Goal: Information Seeking & Learning: Learn about a topic

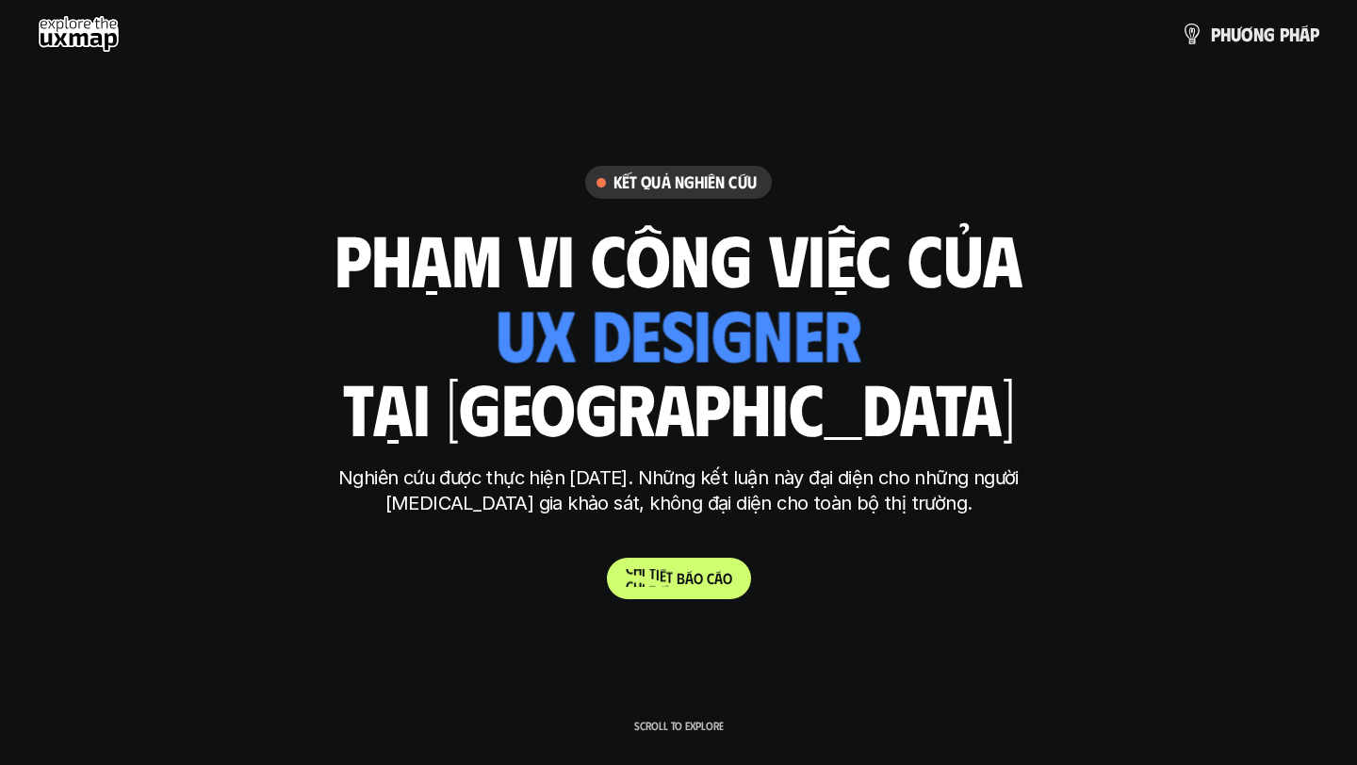
click at [705, 584] on p "C h i t i ế t b á o c á o" at bounding box center [679, 578] width 106 height 18
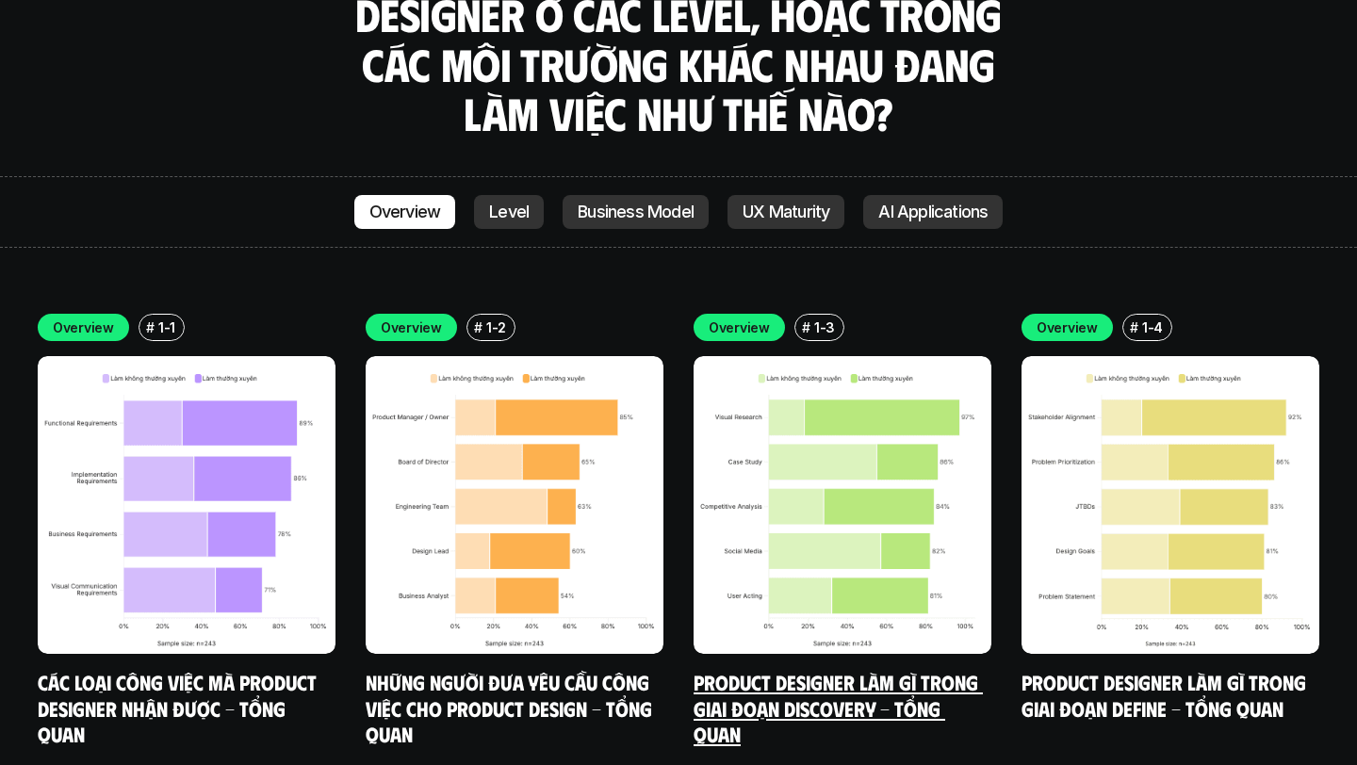
scroll to position [5312, 0]
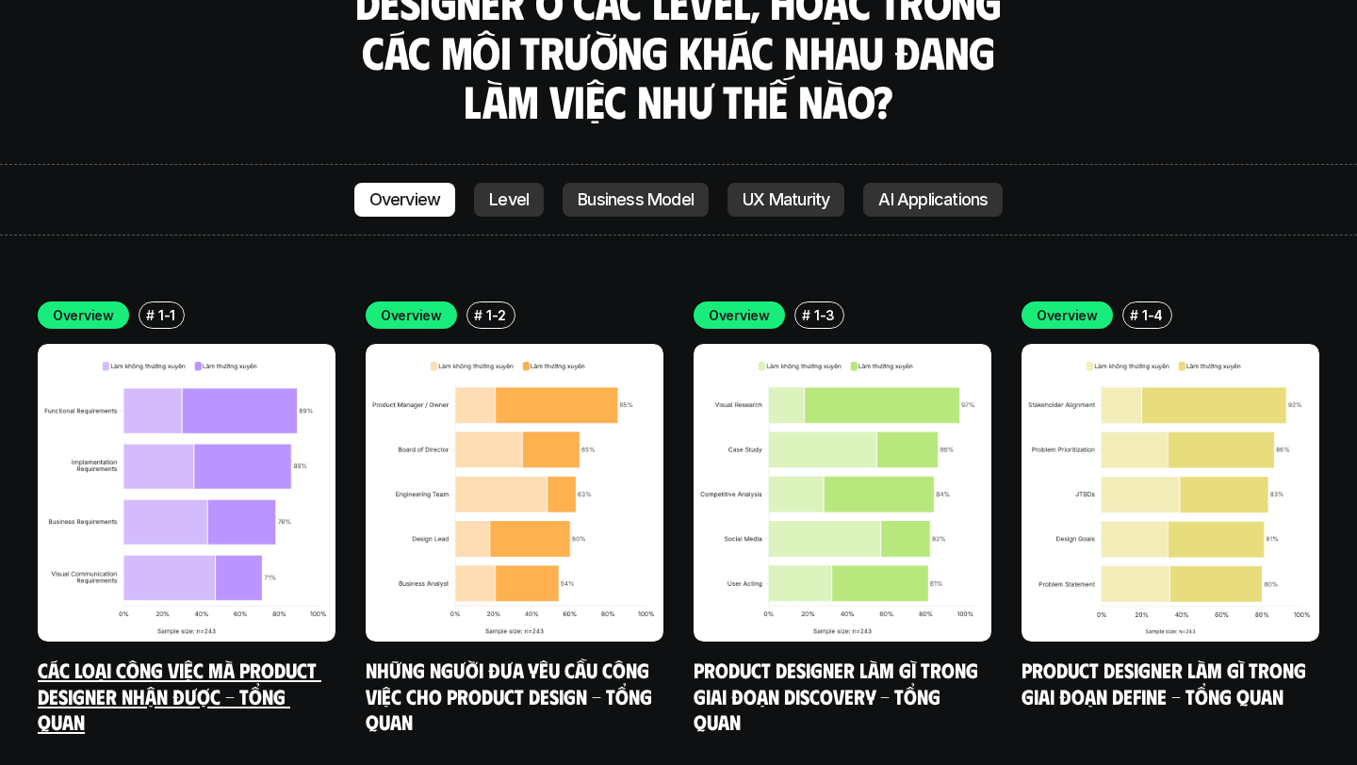
click at [197, 657] on link "Các loại công việc mà Product Designer nhận được - Tổng quan" at bounding box center [180, 695] width 284 height 77
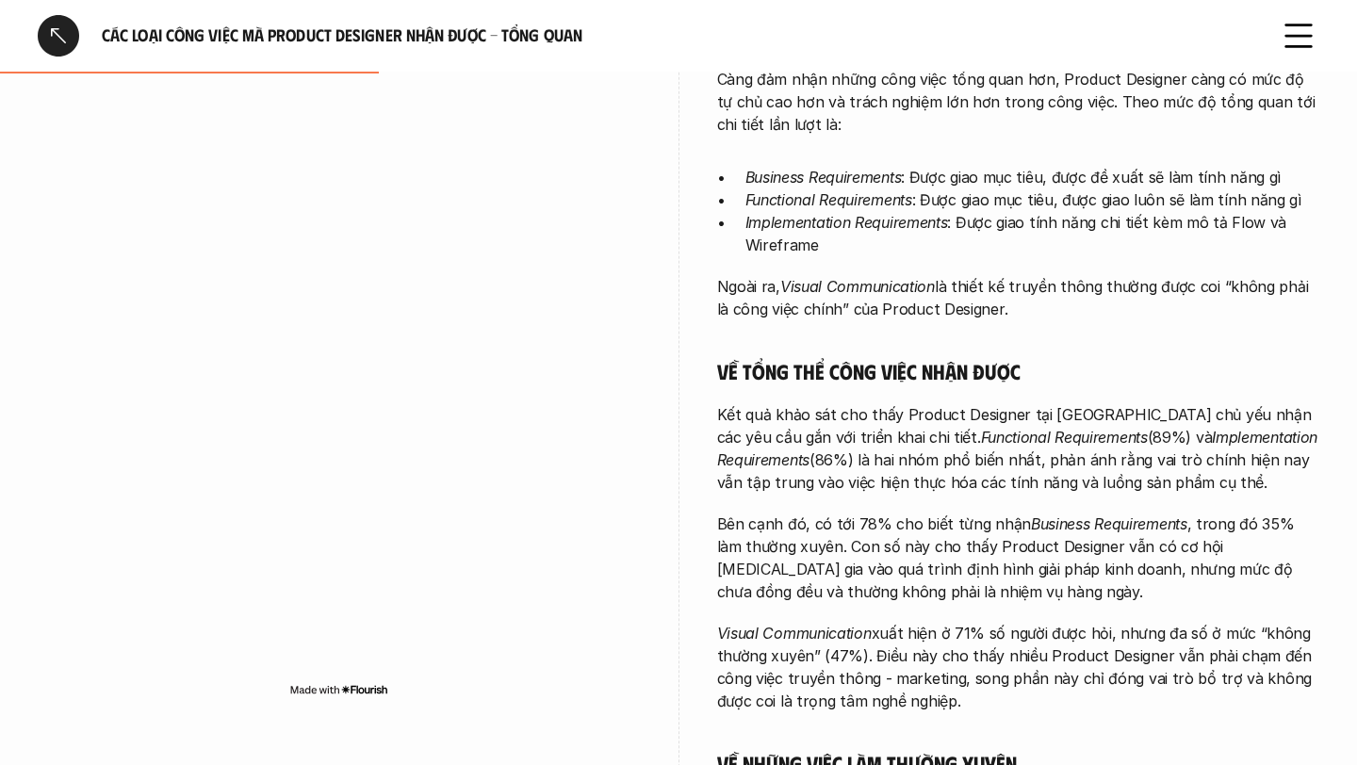
scroll to position [543, 0]
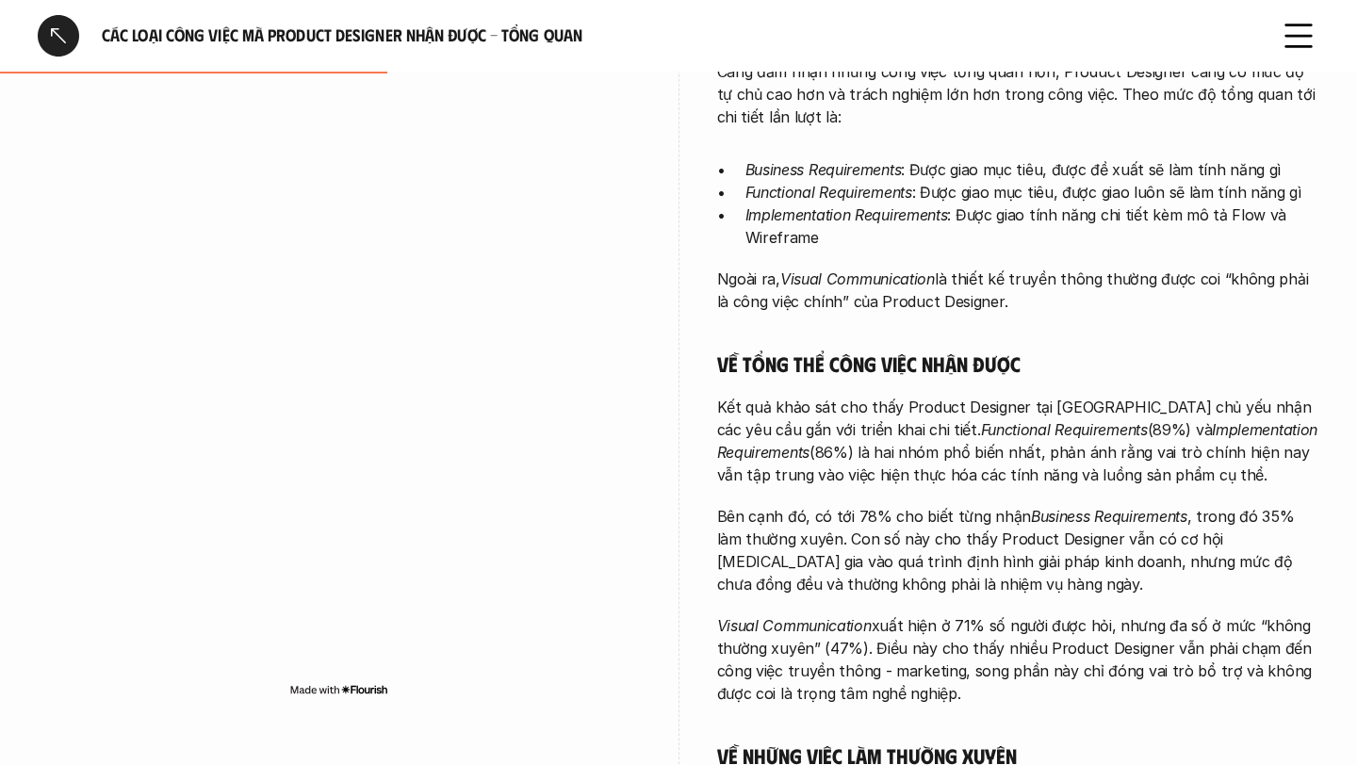
click at [53, 38] on div at bounding box center [58, 35] width 41 height 41
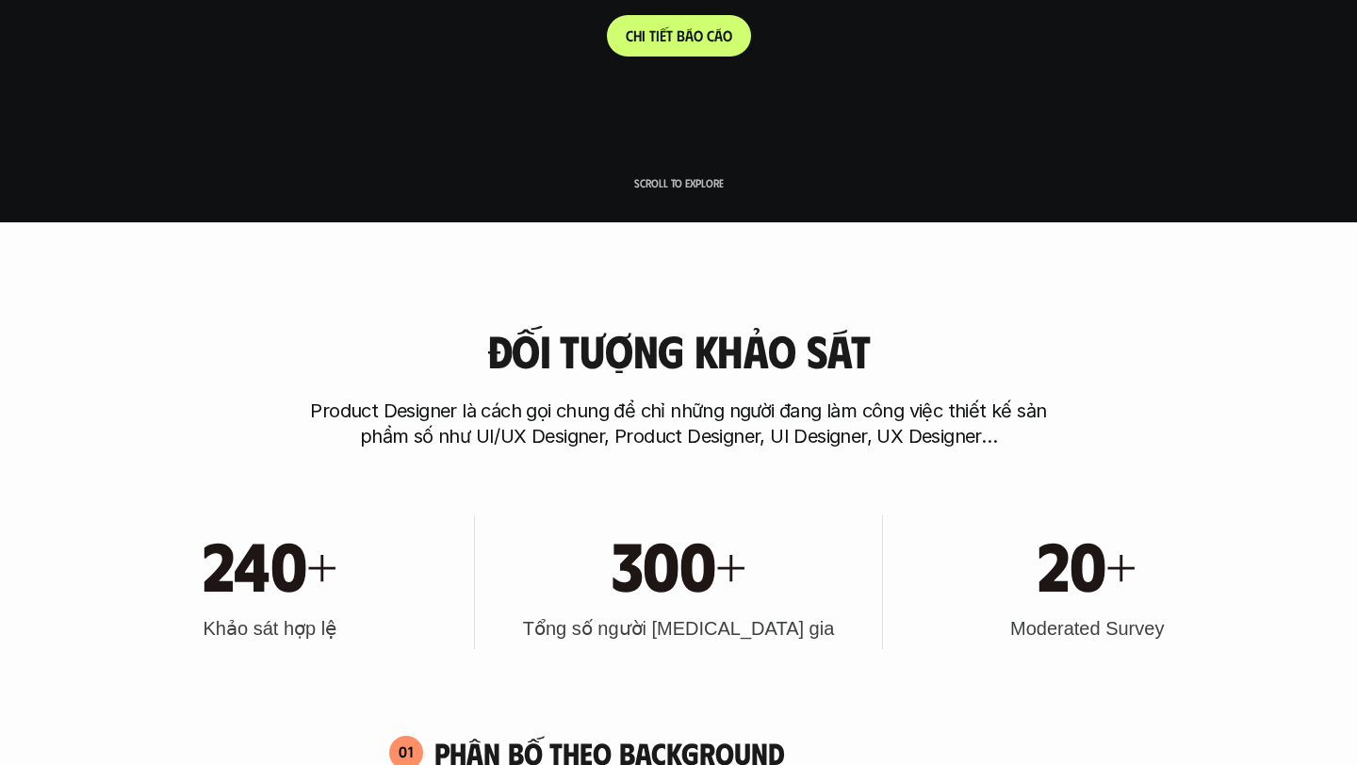
scroll to position [5419, 0]
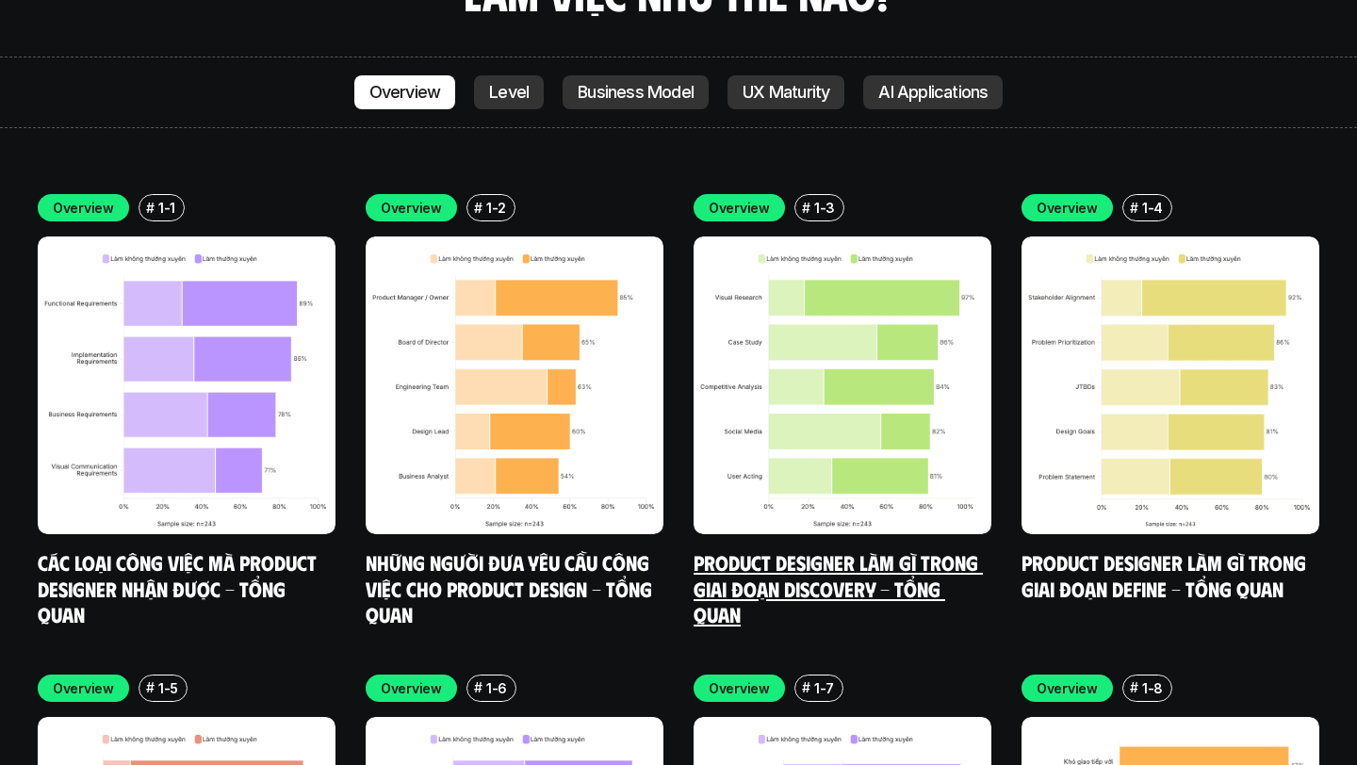
click at [818, 549] on link "Product Designer làm gì trong giai đoạn Discovery - Tổng quan" at bounding box center [838, 587] width 289 height 77
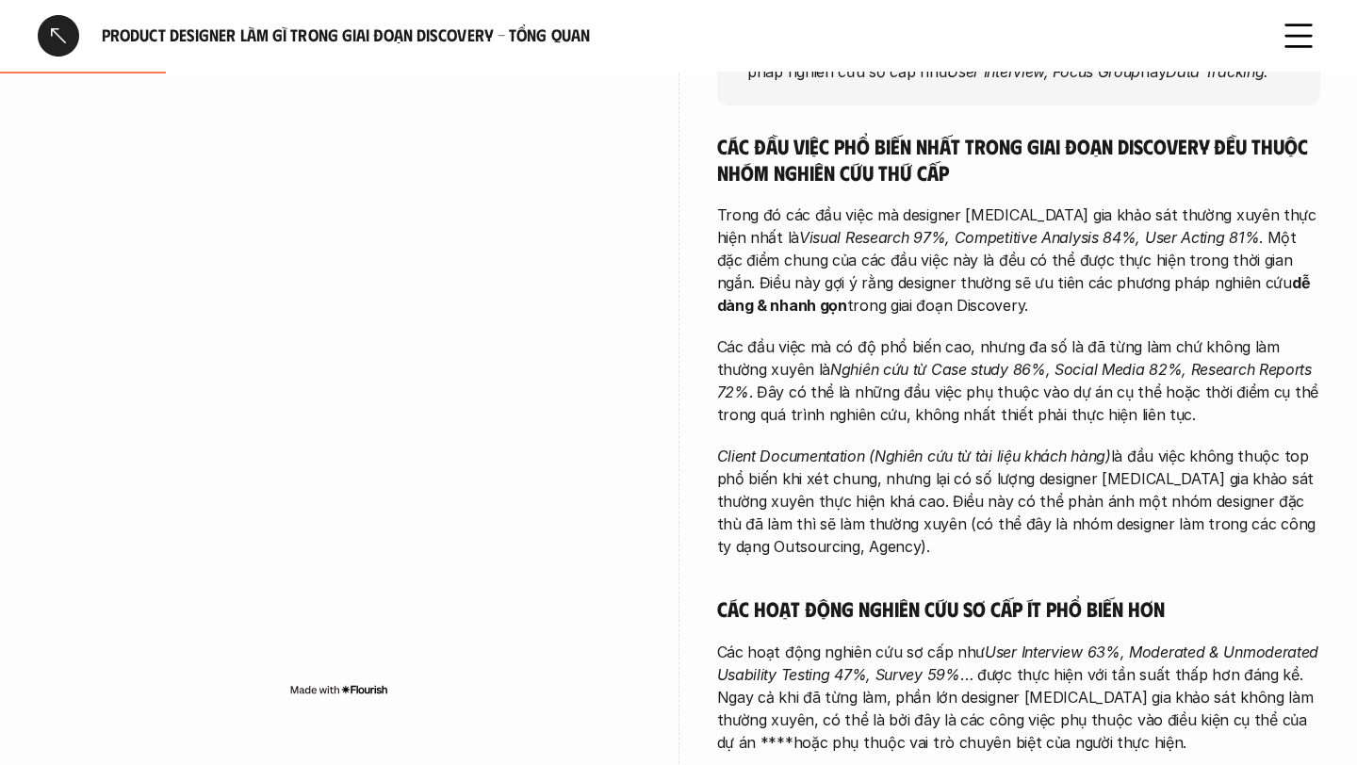
scroll to position [409, 0]
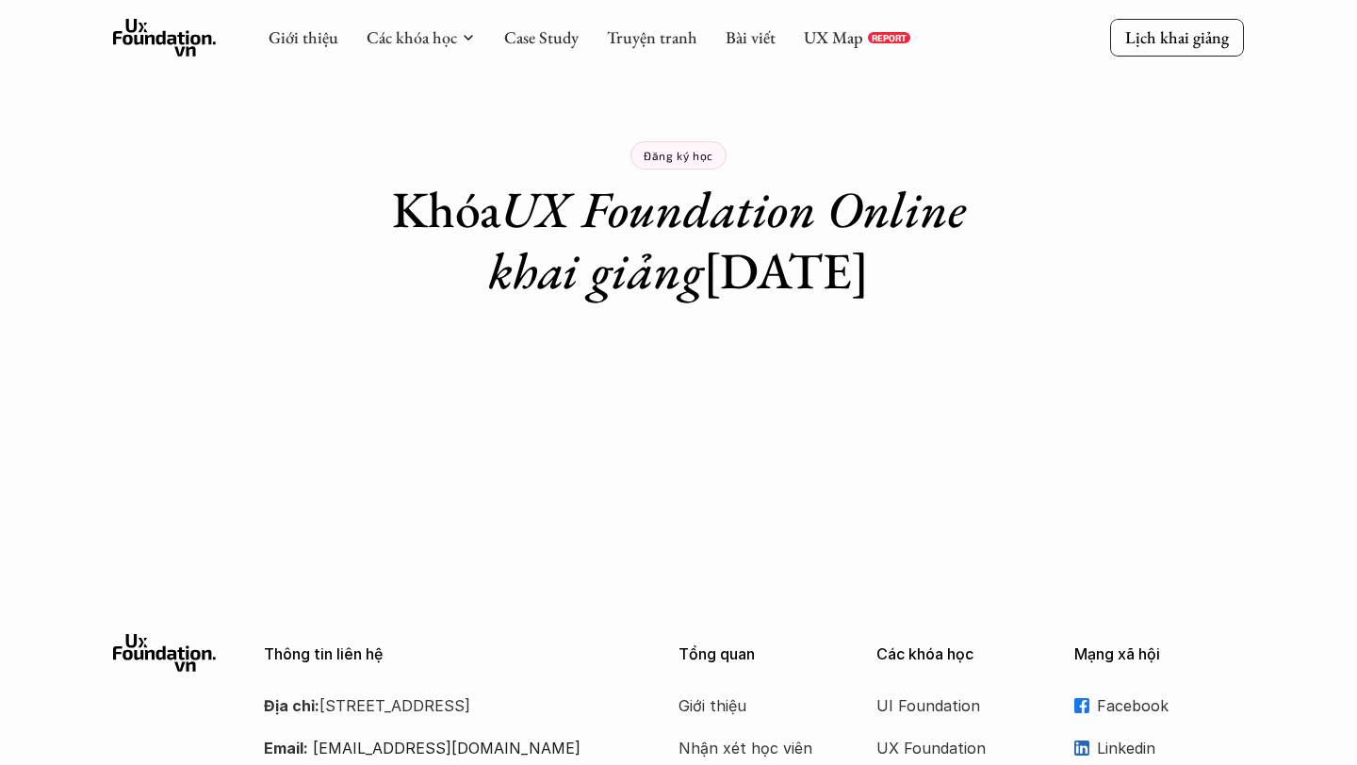
scroll to position [39, 0]
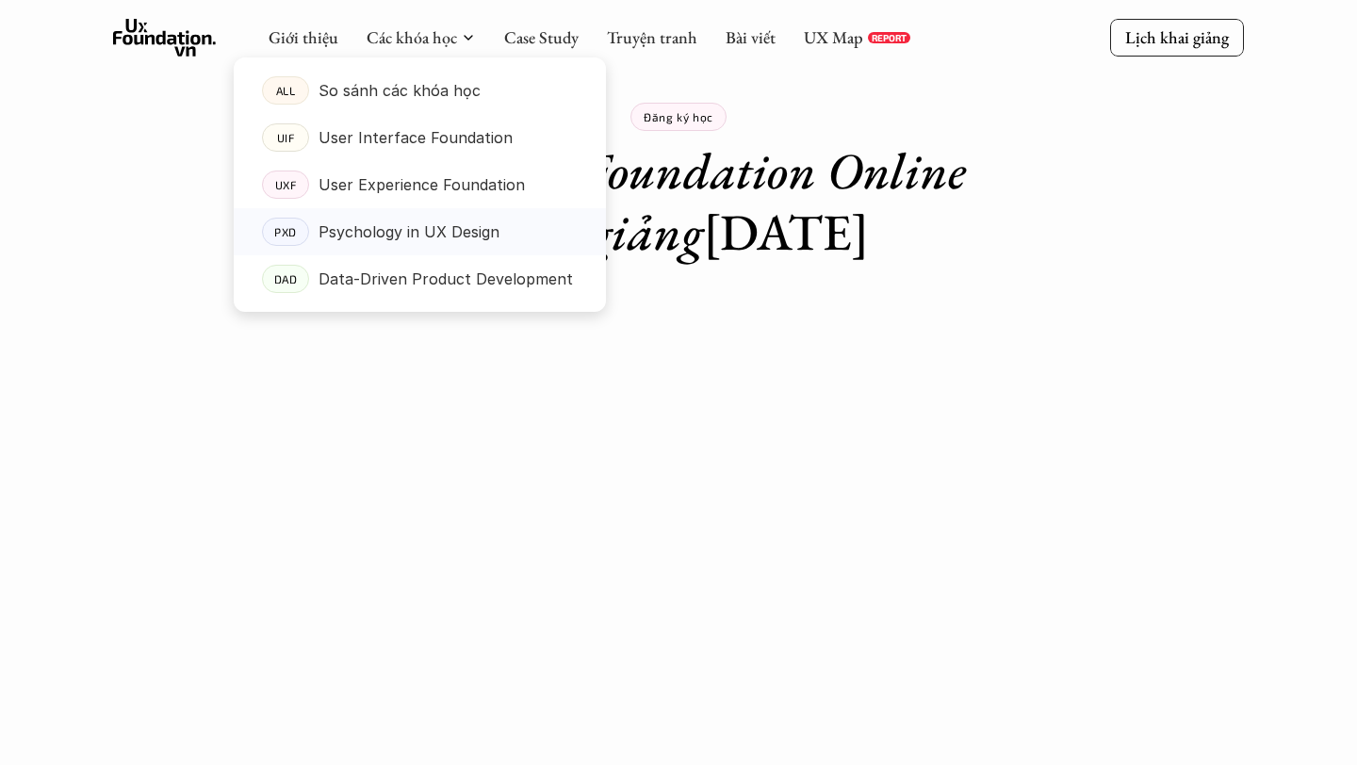
click at [467, 232] on p "Psychology in UX Design" at bounding box center [408, 232] width 181 height 28
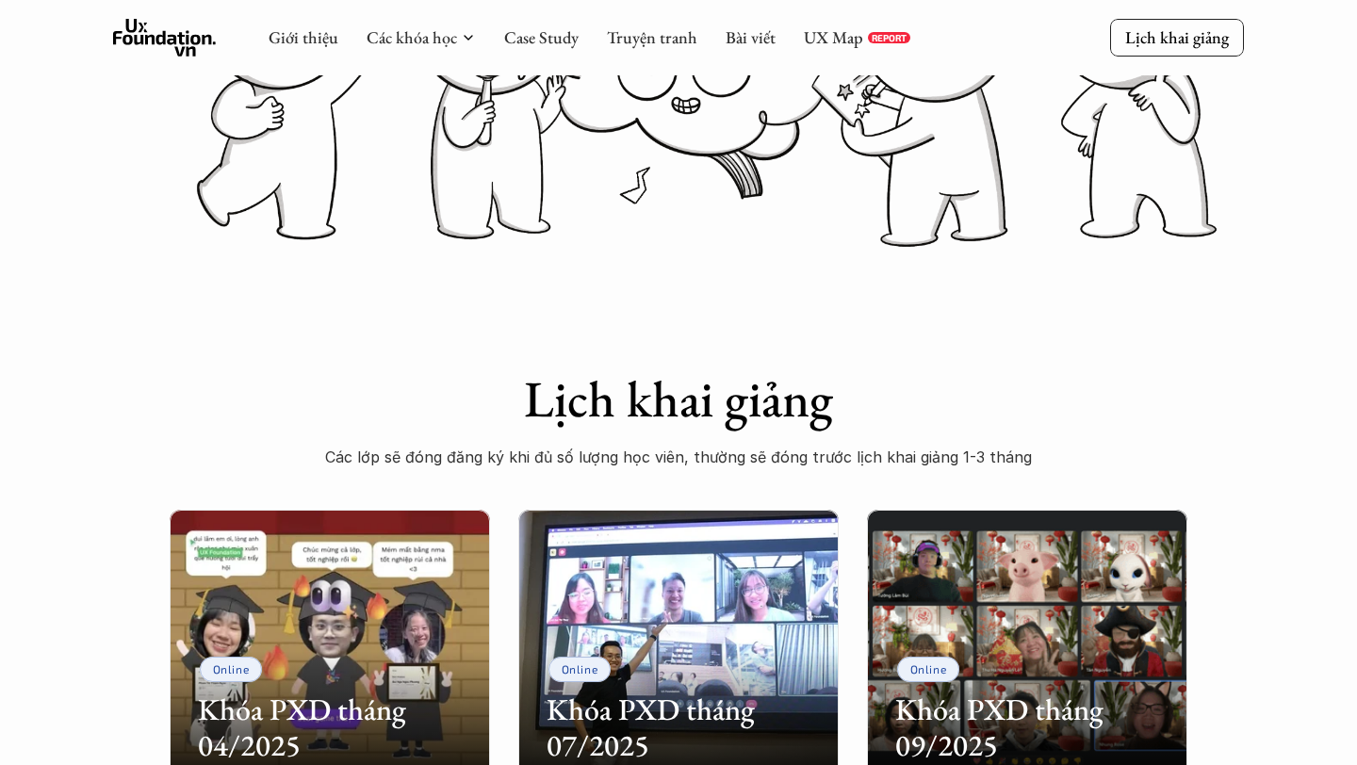
scroll to position [368, 0]
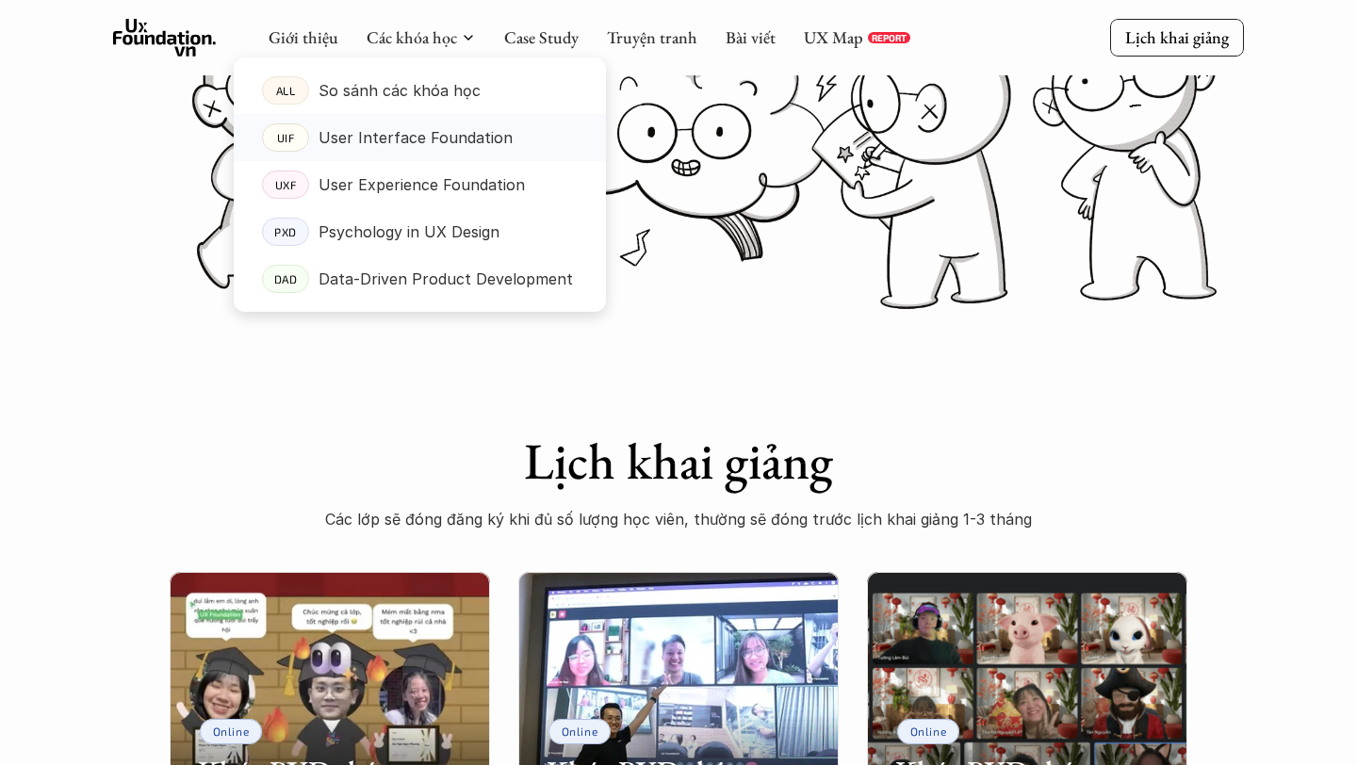
click at [423, 136] on p "User Interface Foundation" at bounding box center [415, 137] width 194 height 28
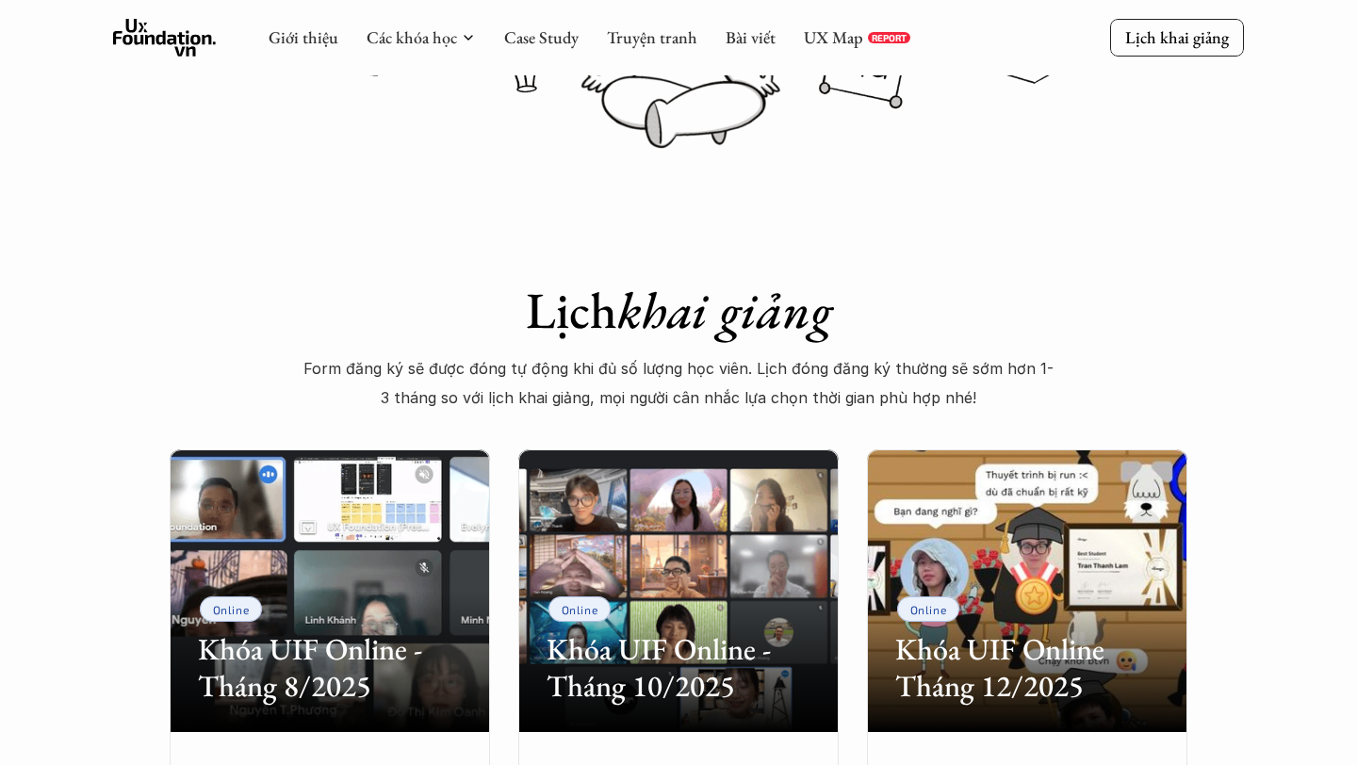
scroll to position [424, 0]
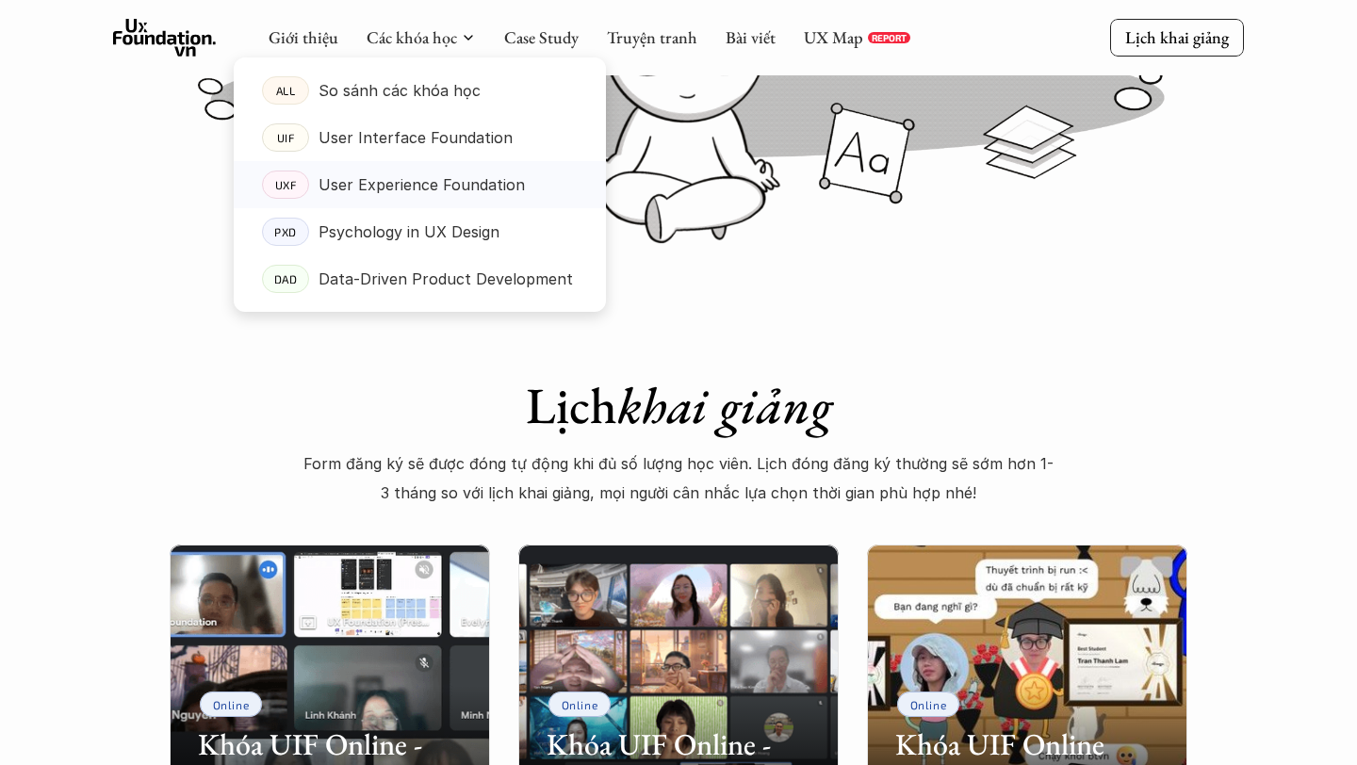
click at [420, 177] on p "User Experience Foundation" at bounding box center [421, 185] width 206 height 28
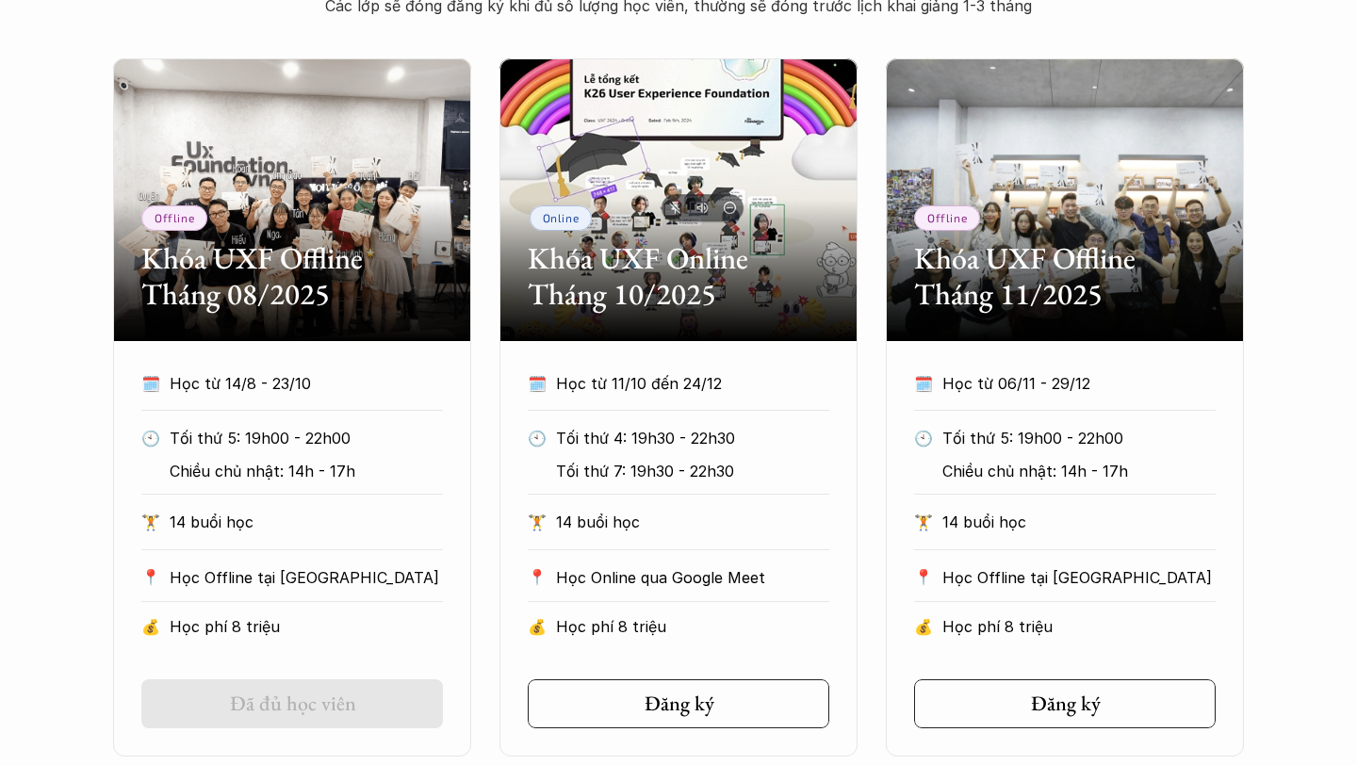
scroll to position [888, 0]
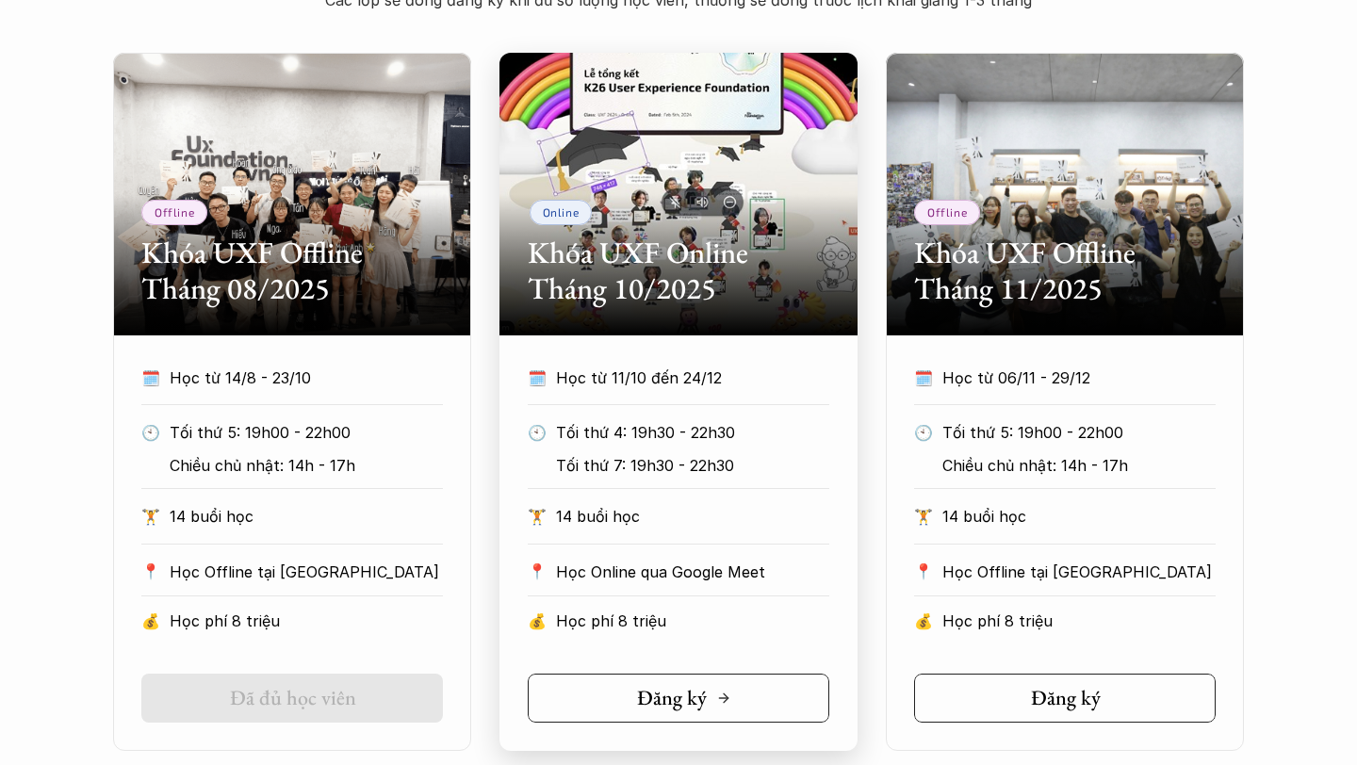
click at [580, 690] on link "Đăng ký" at bounding box center [679, 698] width 302 height 49
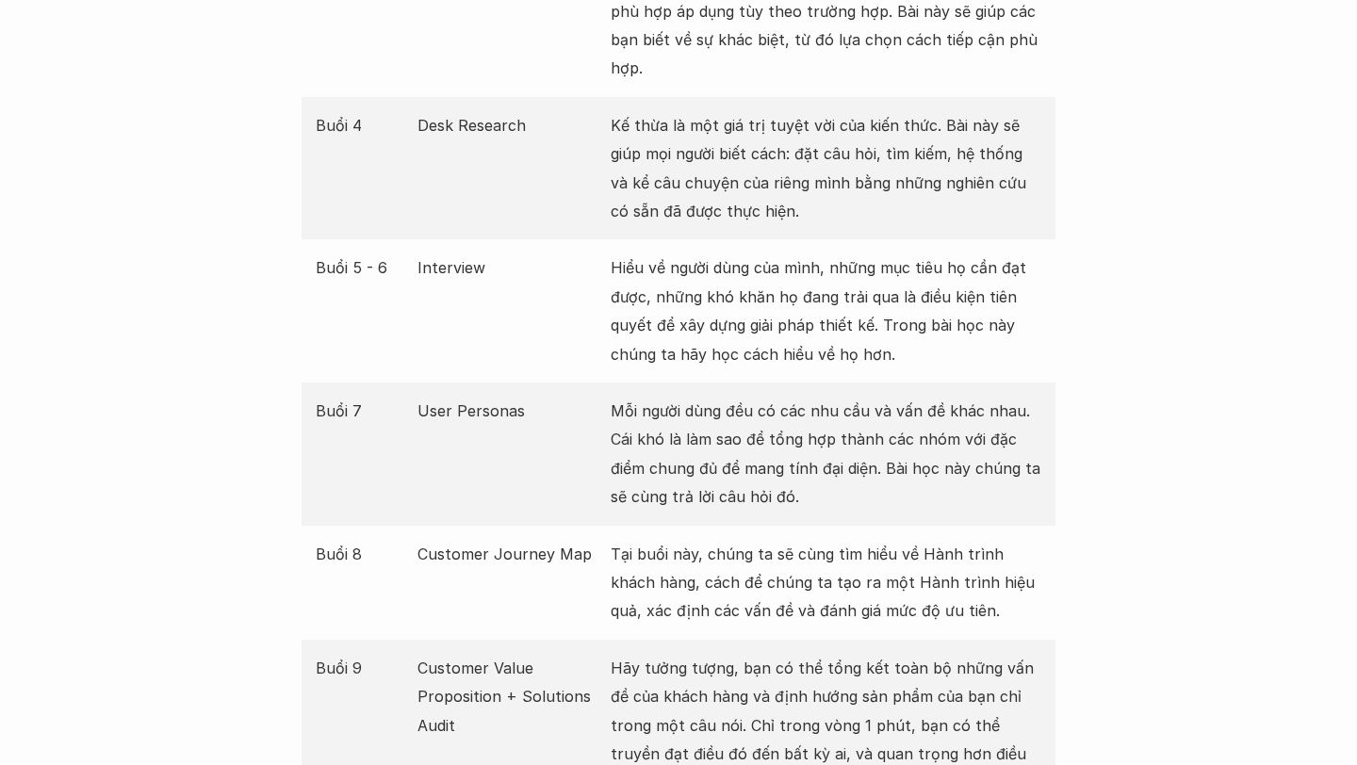
scroll to position [2745, 0]
click at [462, 539] on p "Customer Journey Map" at bounding box center [509, 553] width 185 height 28
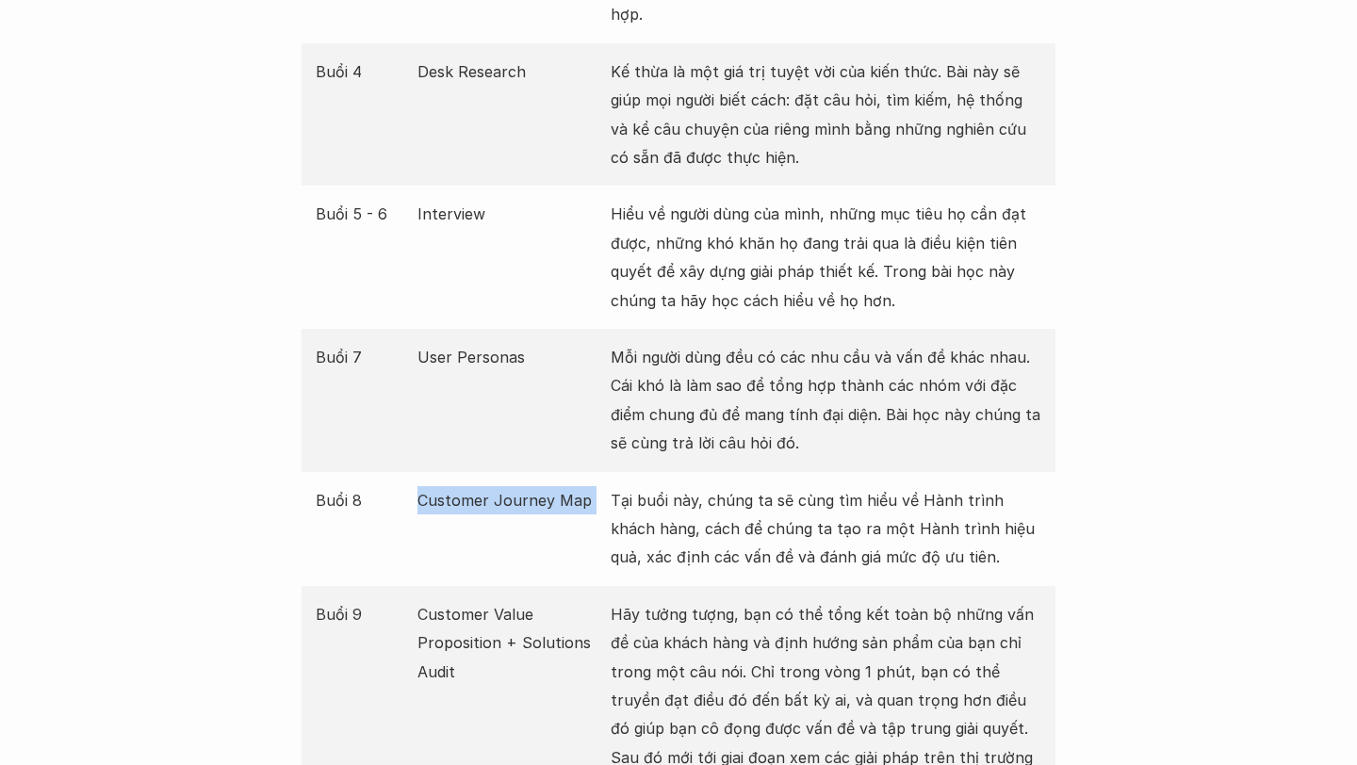
scroll to position [2810, 0]
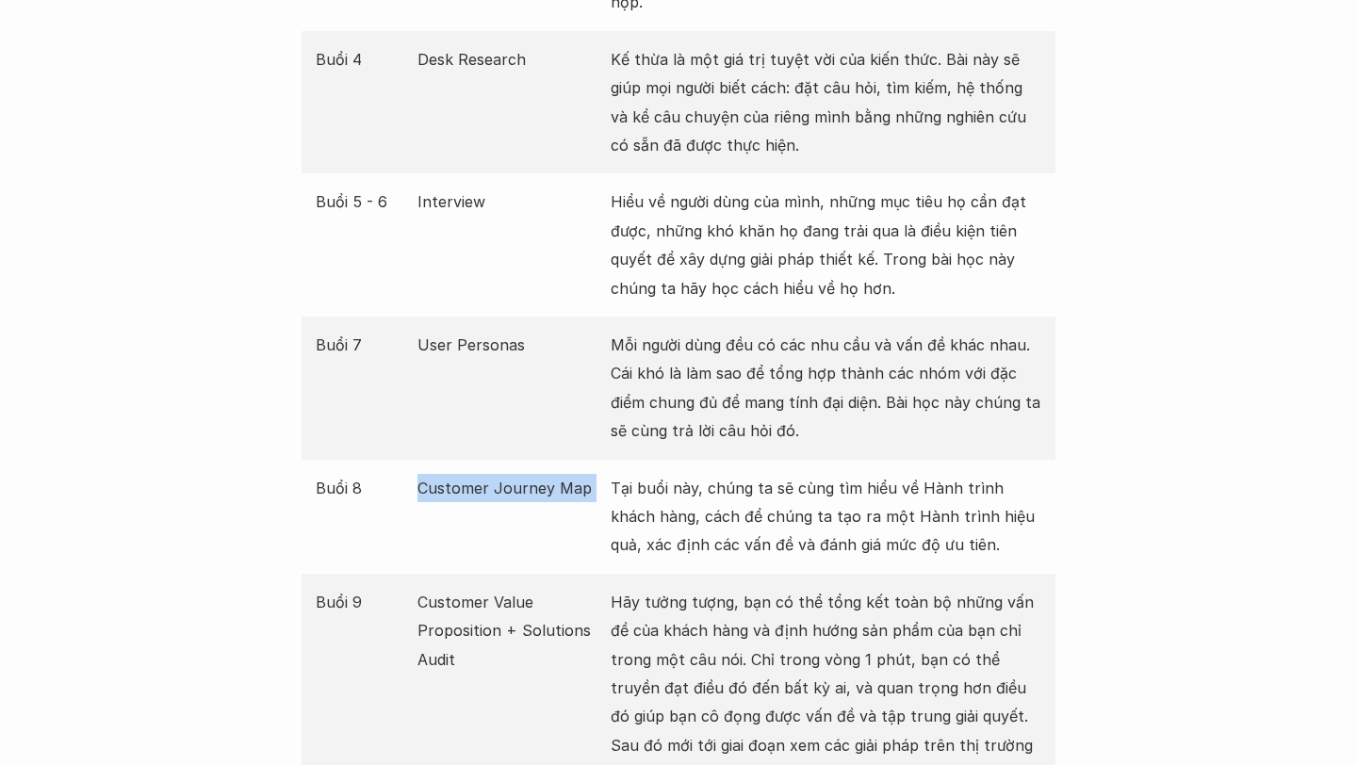
click at [454, 588] on p "Customer Value Proposition + Solutions Audit" at bounding box center [509, 631] width 185 height 86
click at [458, 588] on p "Customer Value Proposition + Solutions Audit" at bounding box center [509, 631] width 185 height 86
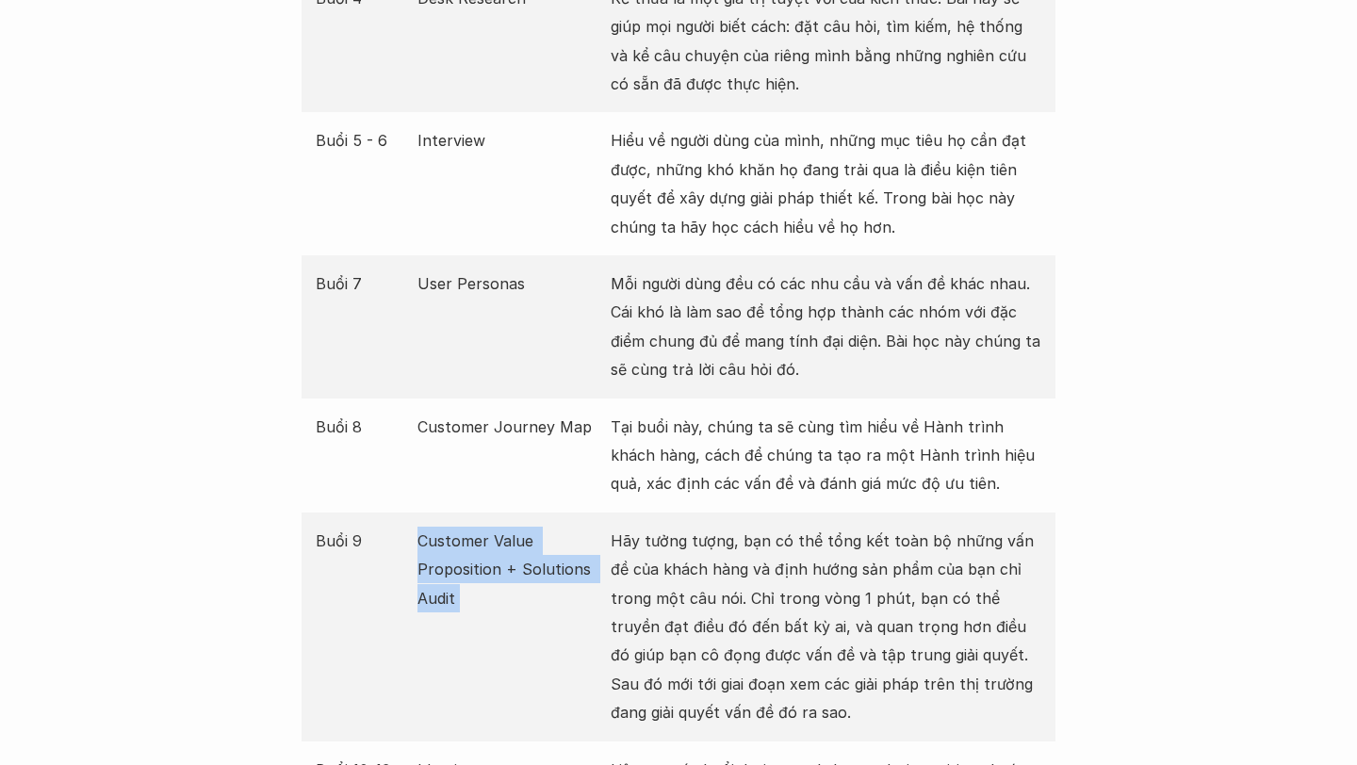
click at [465, 603] on div "Buổi 9 Customer Value Proposition + Solutions Audit Hãy tưởng tượng, bạn có thể…" at bounding box center [679, 627] width 754 height 229
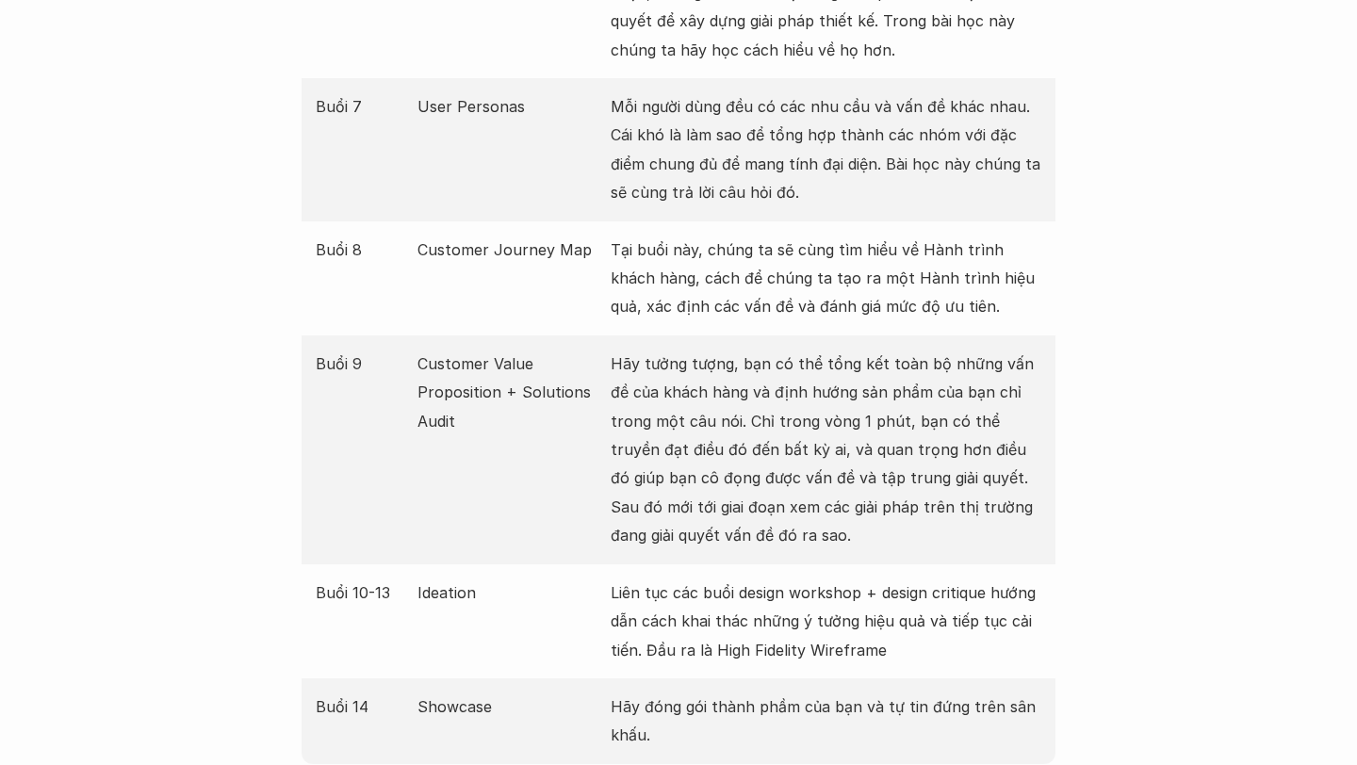
scroll to position [3049, 0]
click at [445, 578] on p "Ideation" at bounding box center [509, 592] width 185 height 28
click at [444, 607] on div "Buổi 10-13 Ideation Liên tục các buổi design workshop + design critique hướng d…" at bounding box center [679, 620] width 754 height 114
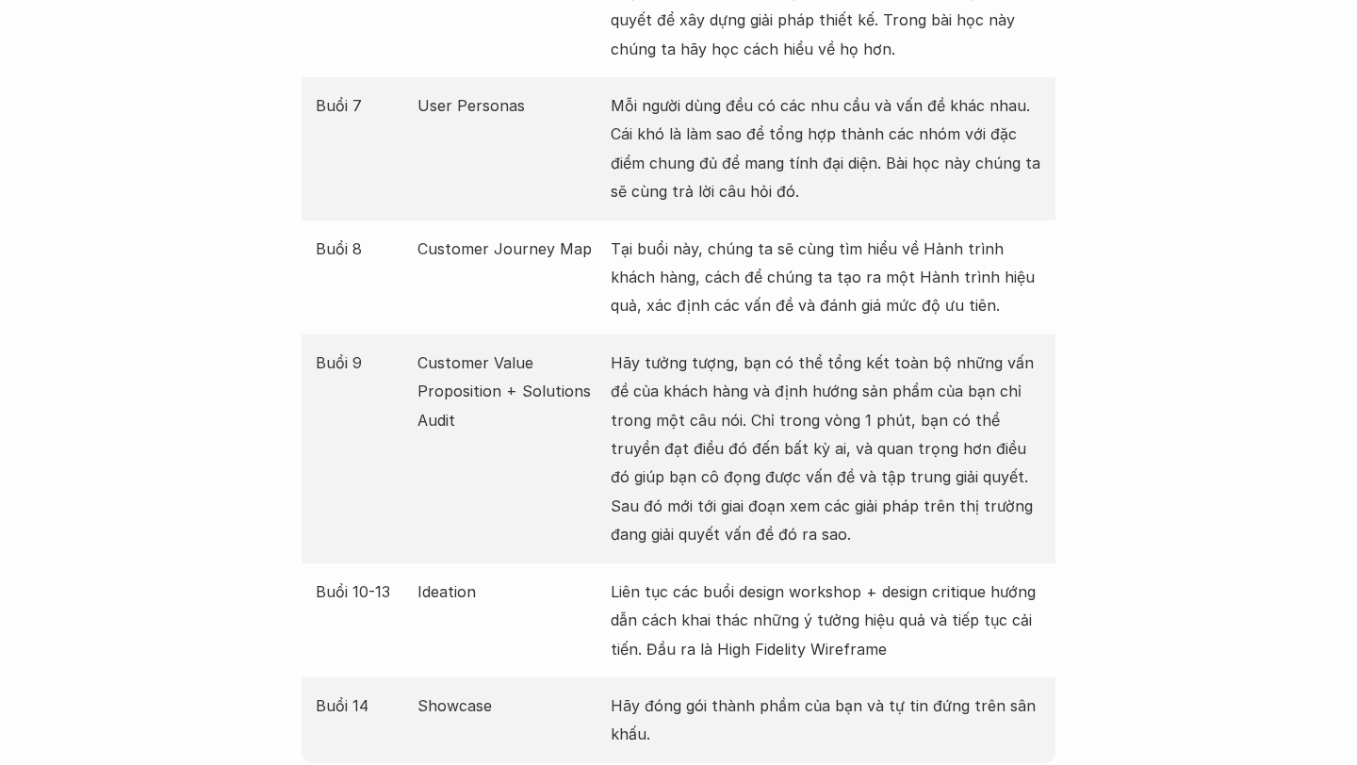
click at [444, 607] on div "Buổi 10-13 Ideation Liên tục các buổi design workshop + design critique hướng d…" at bounding box center [679, 620] width 754 height 114
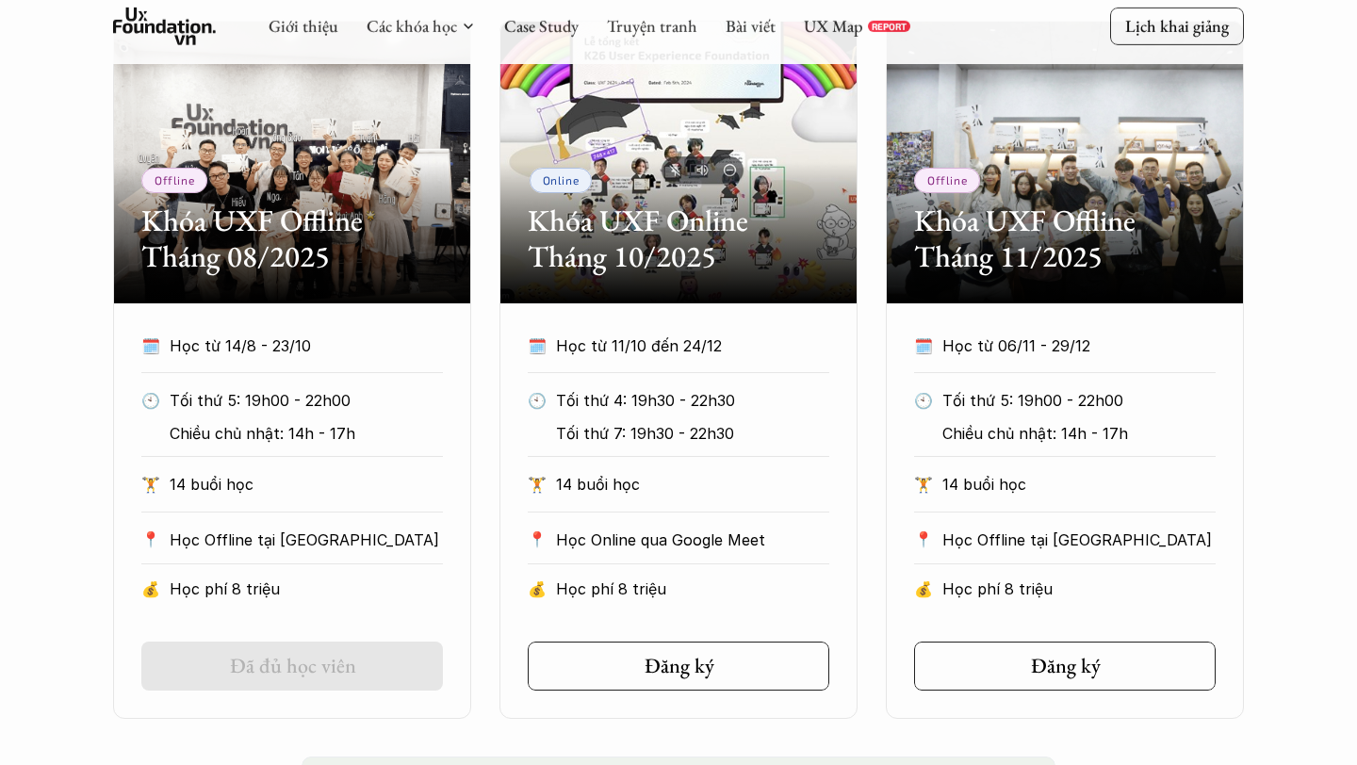
scroll to position [922, 0]
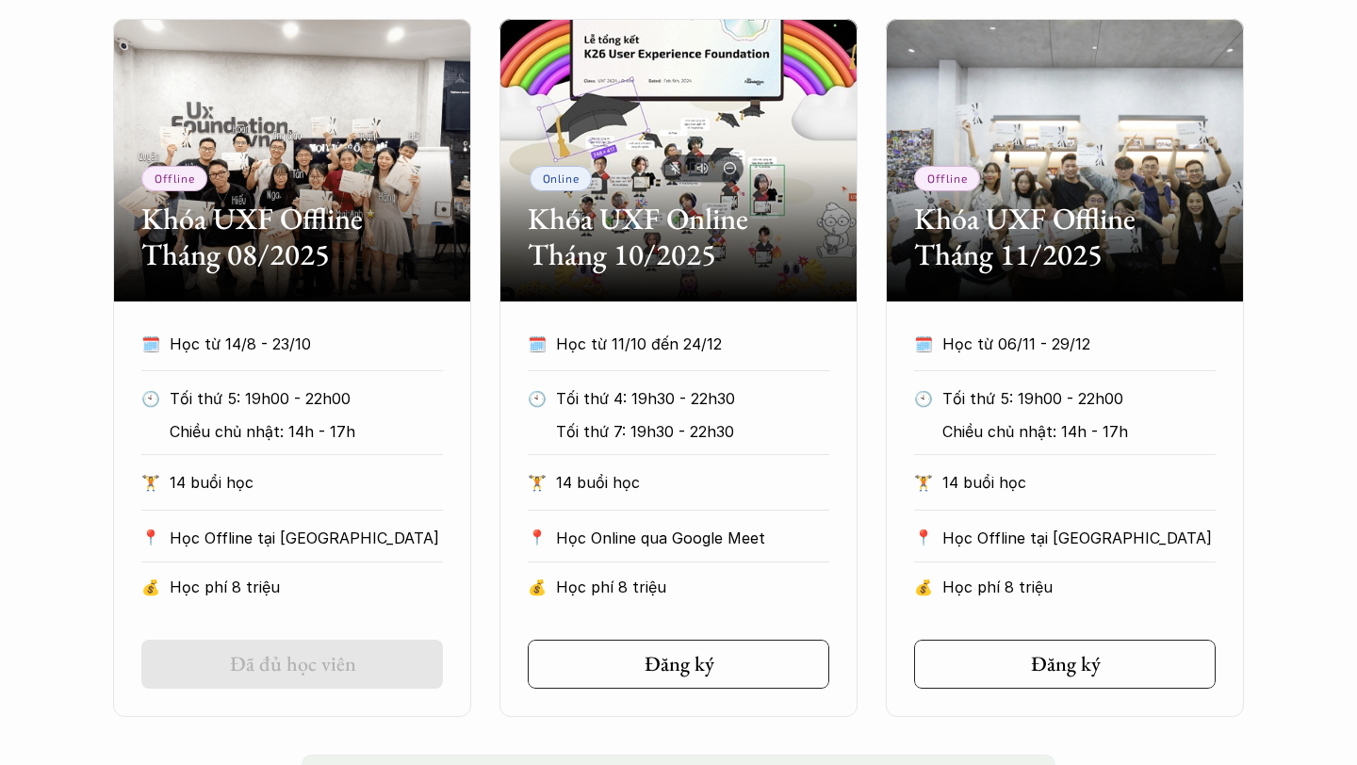
click at [18, 488] on div "Offline Khóa UXF Offline Tháng 08/2025 🗓️ Học từ 14/8 - 23/10 🕙 Tối thứ 5: 19h0…" at bounding box center [678, 368] width 1357 height 698
click at [35, 512] on div "Offline Khóa UXF Offline Tháng 08/2025 🗓️ Học từ 14/8 - 23/10 🕙 Tối thứ 5: 19h0…" at bounding box center [678, 368] width 1357 height 698
